Goal: Find specific page/section: Find specific page/section

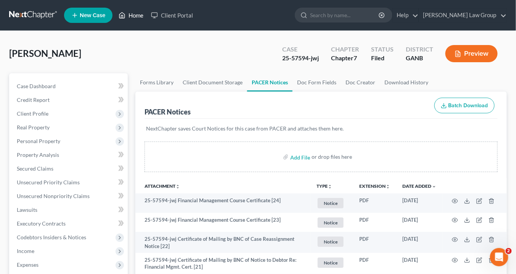
drag, startPoint x: 135, startPoint y: 13, endPoint x: 139, endPoint y: 14, distance: 4.3
click at [135, 13] on link "Home" at bounding box center [131, 15] width 32 height 14
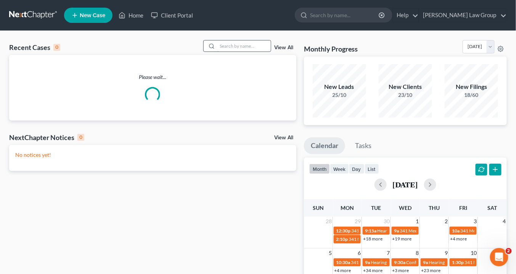
drag, startPoint x: 232, startPoint y: 47, endPoint x: 245, endPoint y: 55, distance: 15.4
click at [233, 47] on input "search" at bounding box center [243, 45] width 53 height 11
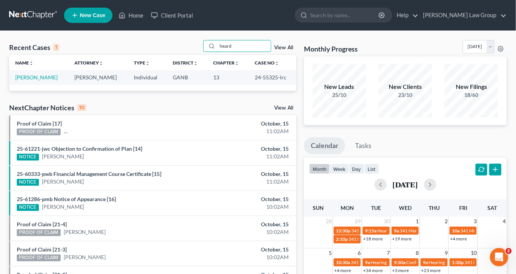
type input "heard"
click at [282, 47] on link "View All" at bounding box center [283, 47] width 19 height 5
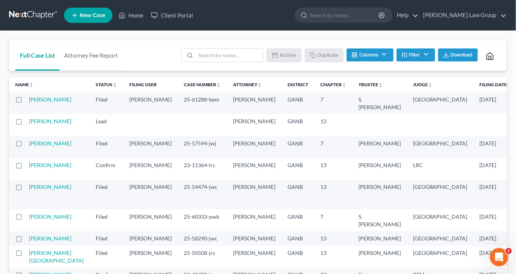
click at [422, 58] on button "Filter" at bounding box center [415, 54] width 38 height 13
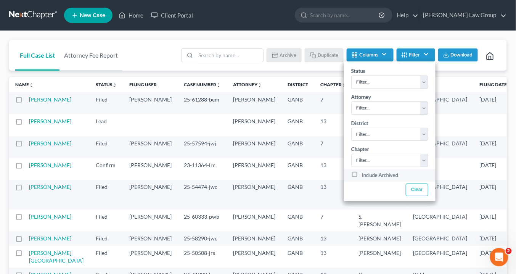
click at [362, 171] on label "Include Archived" at bounding box center [380, 175] width 36 height 9
click at [365, 171] on input "Include Archived" at bounding box center [367, 173] width 5 height 5
checkbox input "true"
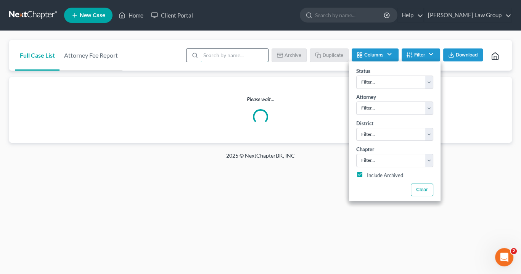
drag, startPoint x: 211, startPoint y: 58, endPoint x: 217, endPoint y: 61, distance: 7.2
click at [211, 57] on input "search" at bounding box center [233, 55] width 67 height 13
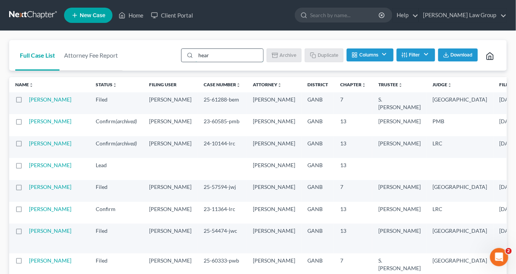
type input "heard"
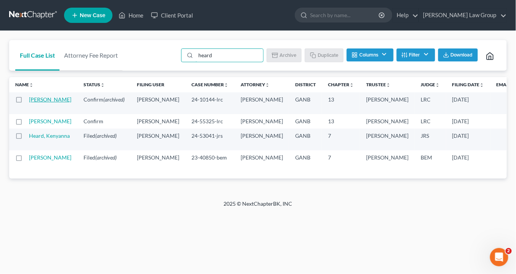
click at [33, 99] on link "[PERSON_NAME]" at bounding box center [50, 99] width 42 height 6
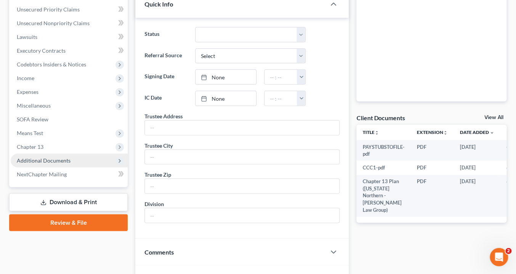
scroll to position [213, 0]
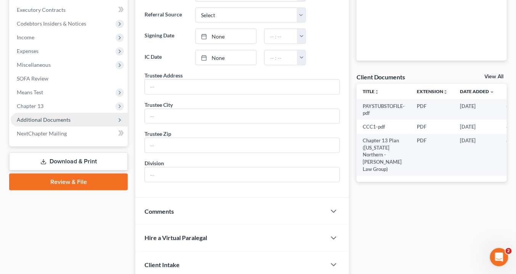
click at [47, 118] on span "Additional Documents" at bounding box center [44, 119] width 54 height 6
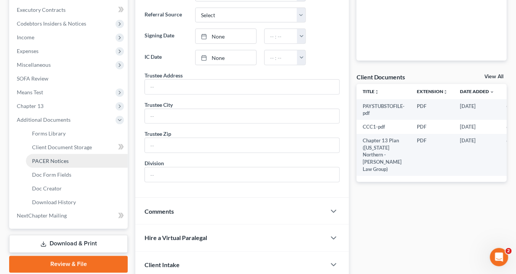
click at [46, 160] on span "PACER Notices" at bounding box center [50, 160] width 37 height 6
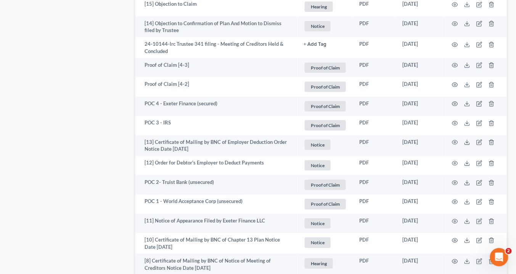
scroll to position [915, 0]
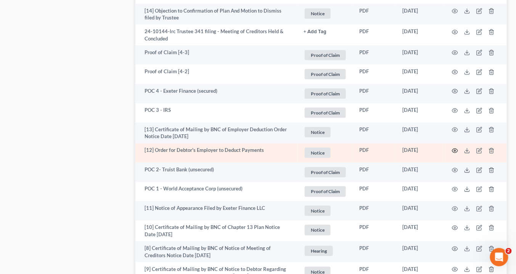
click at [456, 151] on icon "button" at bounding box center [455, 151] width 6 height 6
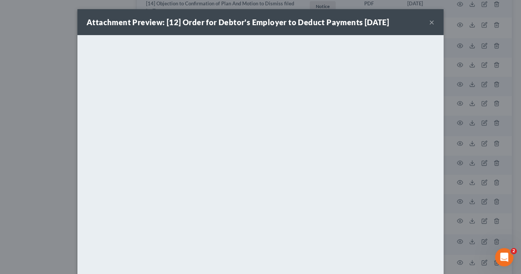
click at [431, 21] on button "×" at bounding box center [431, 22] width 5 height 9
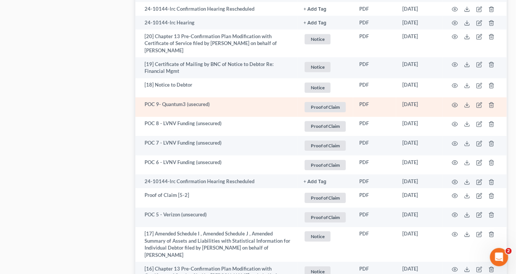
scroll to position [518, 0]
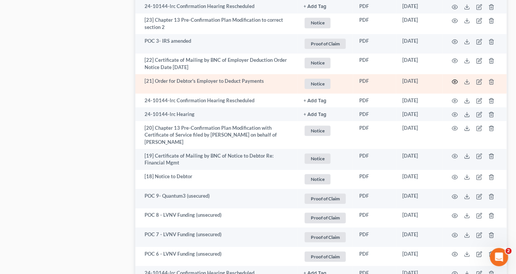
click at [454, 81] on icon "button" at bounding box center [455, 82] width 6 height 6
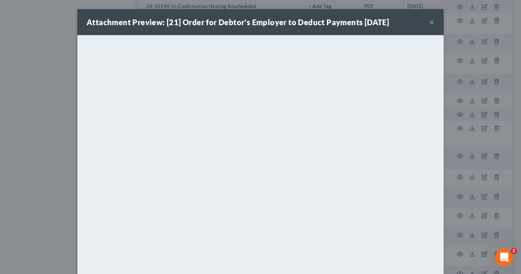
click at [430, 21] on button "×" at bounding box center [431, 22] width 5 height 9
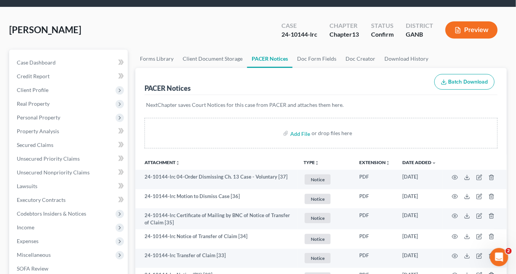
scroll to position [0, 0]
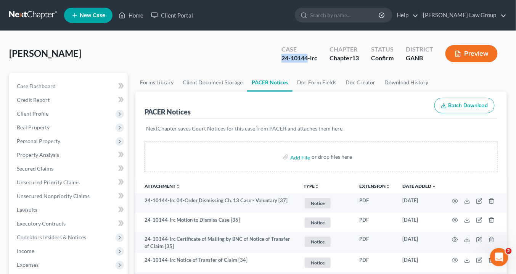
drag, startPoint x: 308, startPoint y: 56, endPoint x: 281, endPoint y: 58, distance: 27.6
click at [281, 58] on div "24-10144-lrc" at bounding box center [299, 58] width 36 height 9
copy div "24-10144"
